Goal: Find specific page/section: Find specific page/section

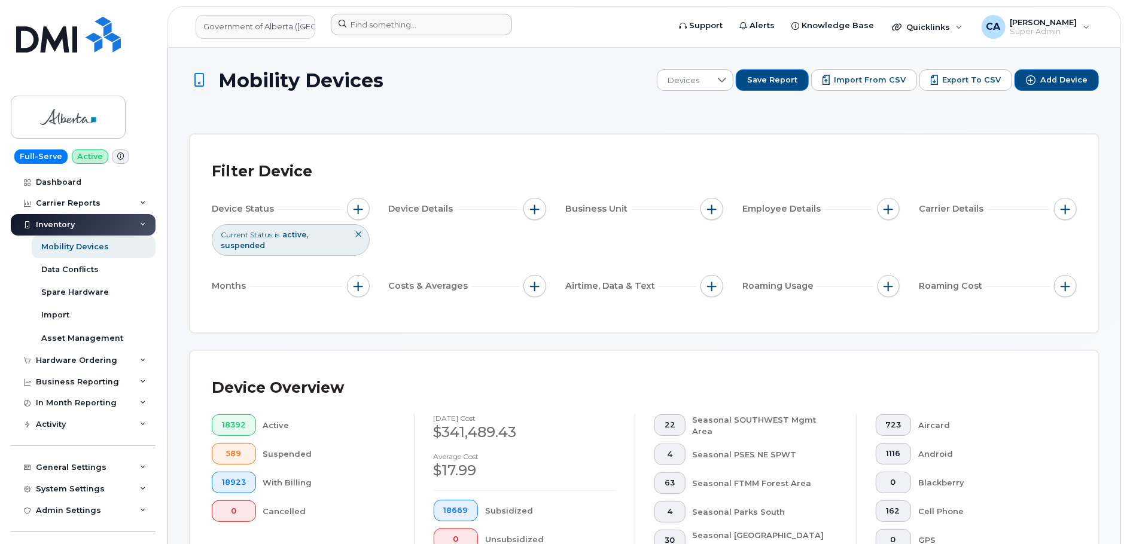
scroll to position [0, 50]
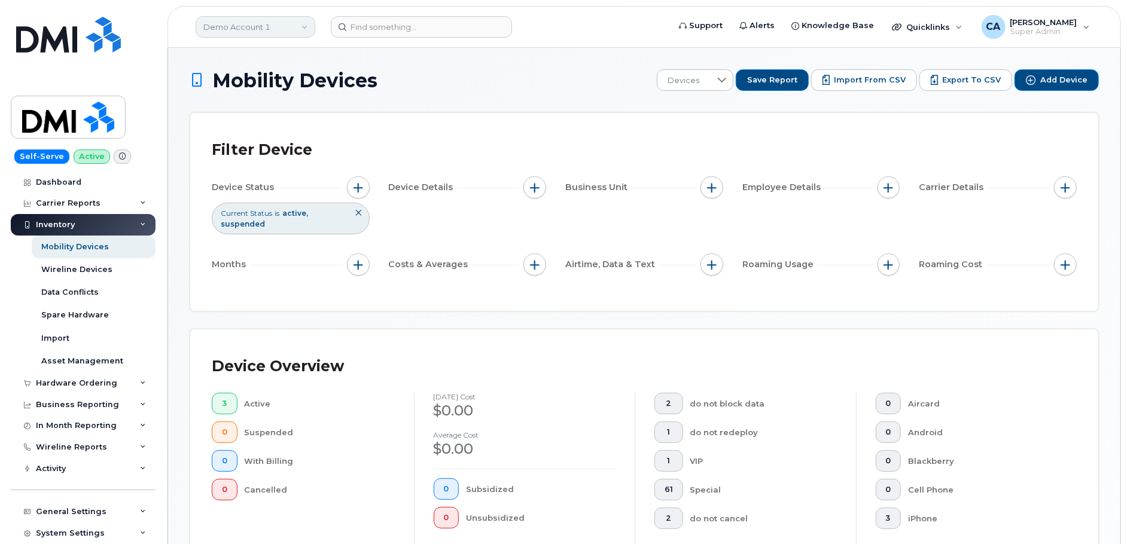
click at [269, 18] on link "Demo Account 1" at bounding box center [256, 27] width 120 height 22
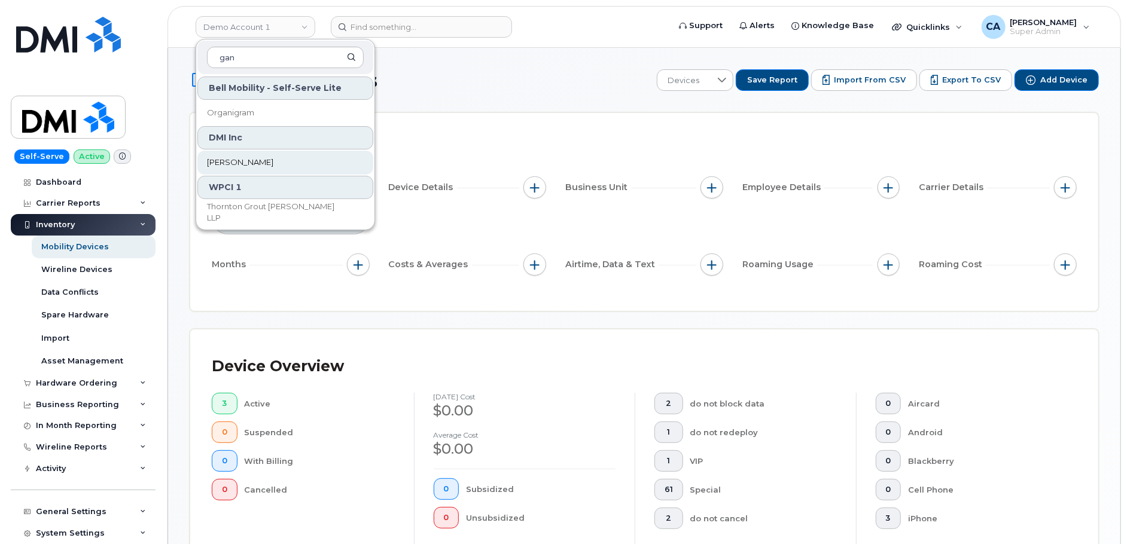
type input "gan"
click at [279, 160] on link "Gannett Fleming" at bounding box center [285, 163] width 176 height 24
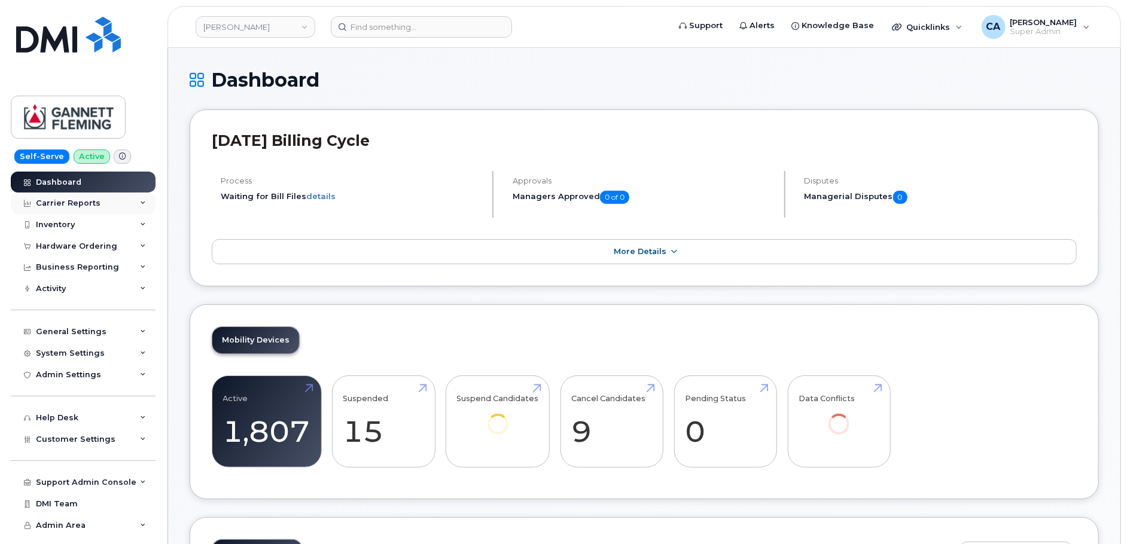
click at [87, 202] on div "Carrier Reports" at bounding box center [68, 204] width 65 height 10
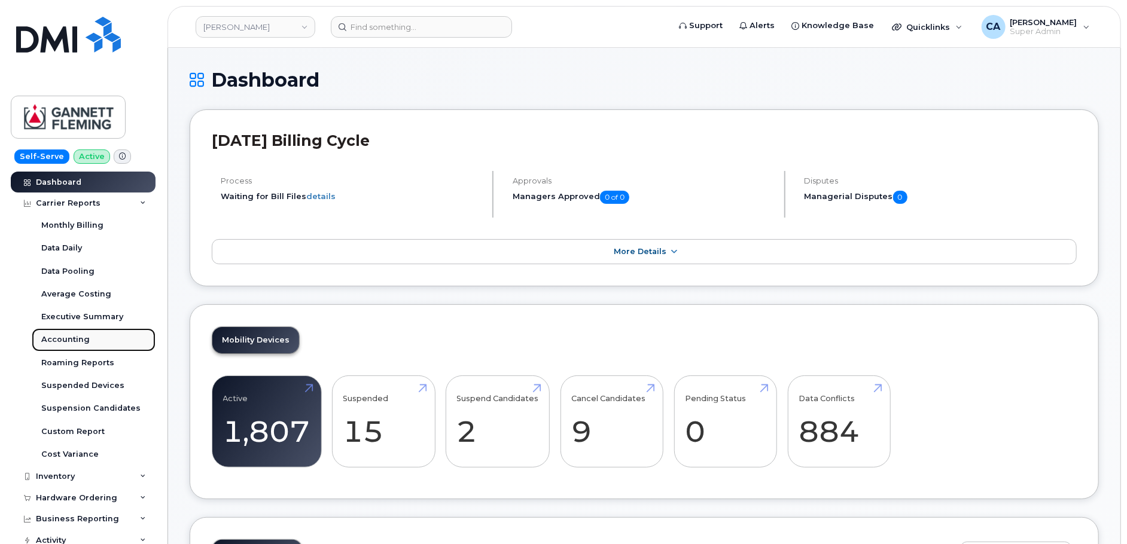
click at [68, 338] on div "Accounting" at bounding box center [65, 339] width 48 height 11
